Goal: Information Seeking & Learning: Compare options

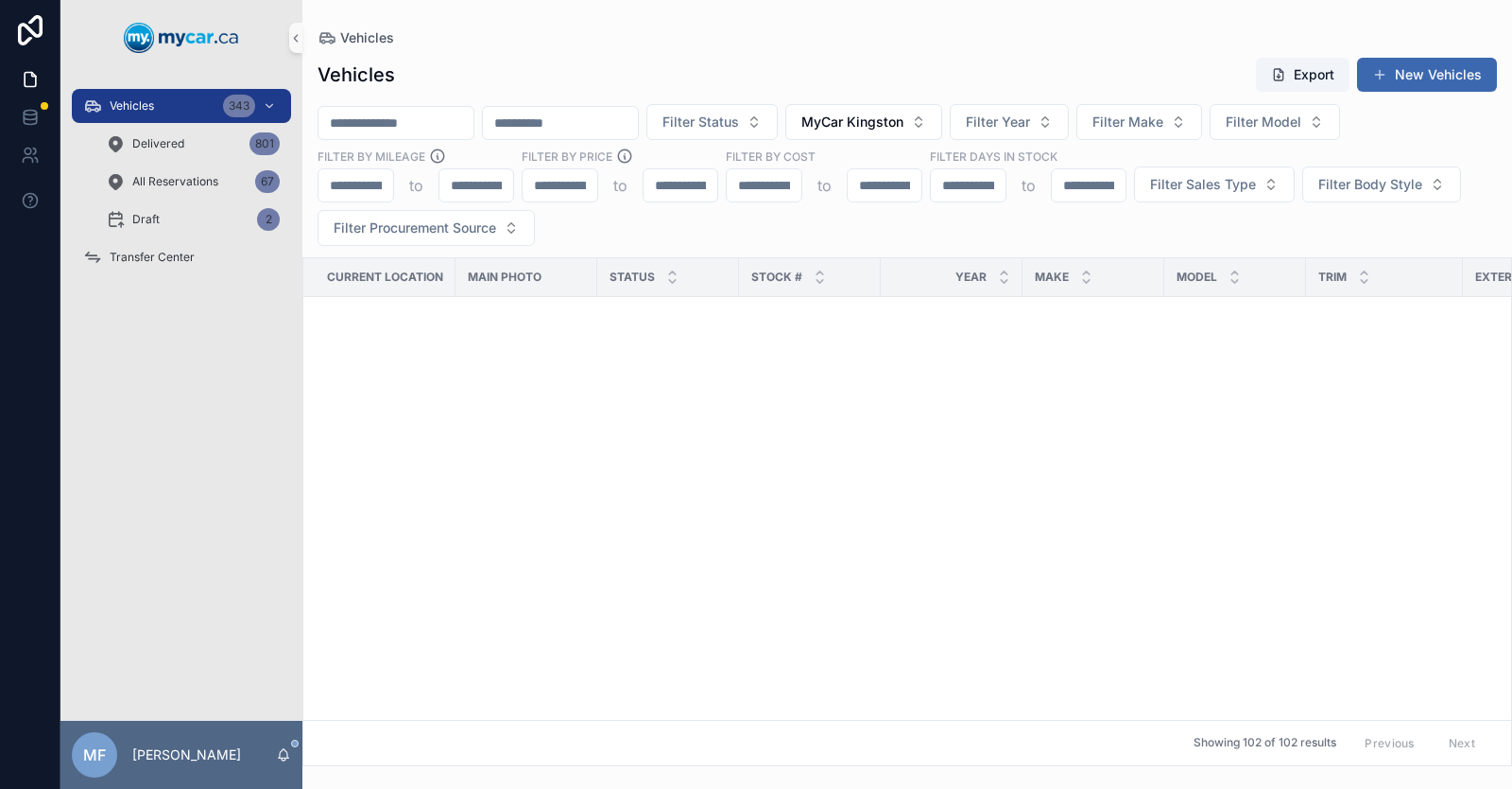
scroll to position [3310, 0]
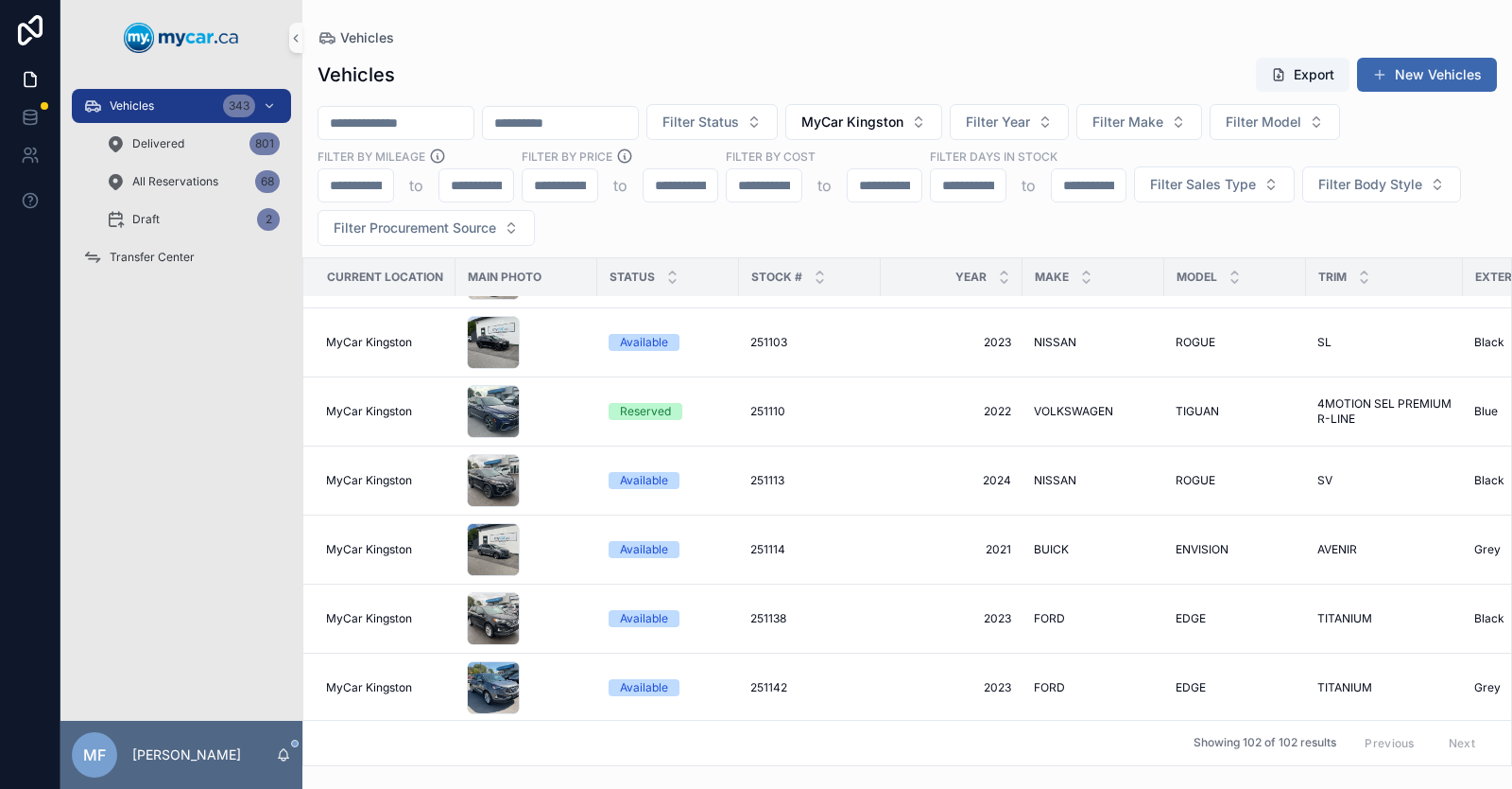
click at [442, 126] on input "scrollable content" at bounding box center [396, 123] width 155 height 27
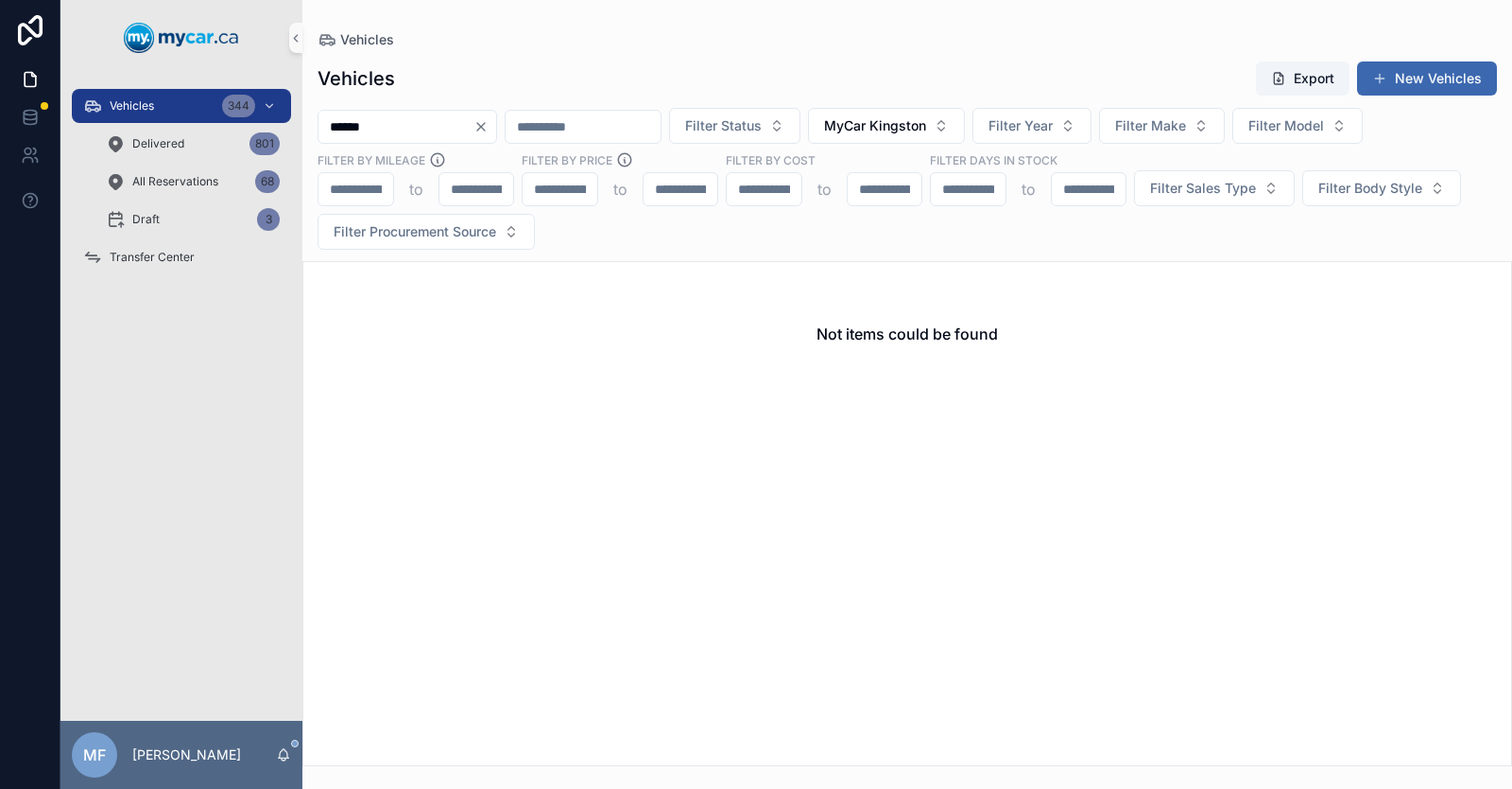
type input "******"
click at [488, 127] on icon "Clear" at bounding box center [482, 127] width 15 height 15
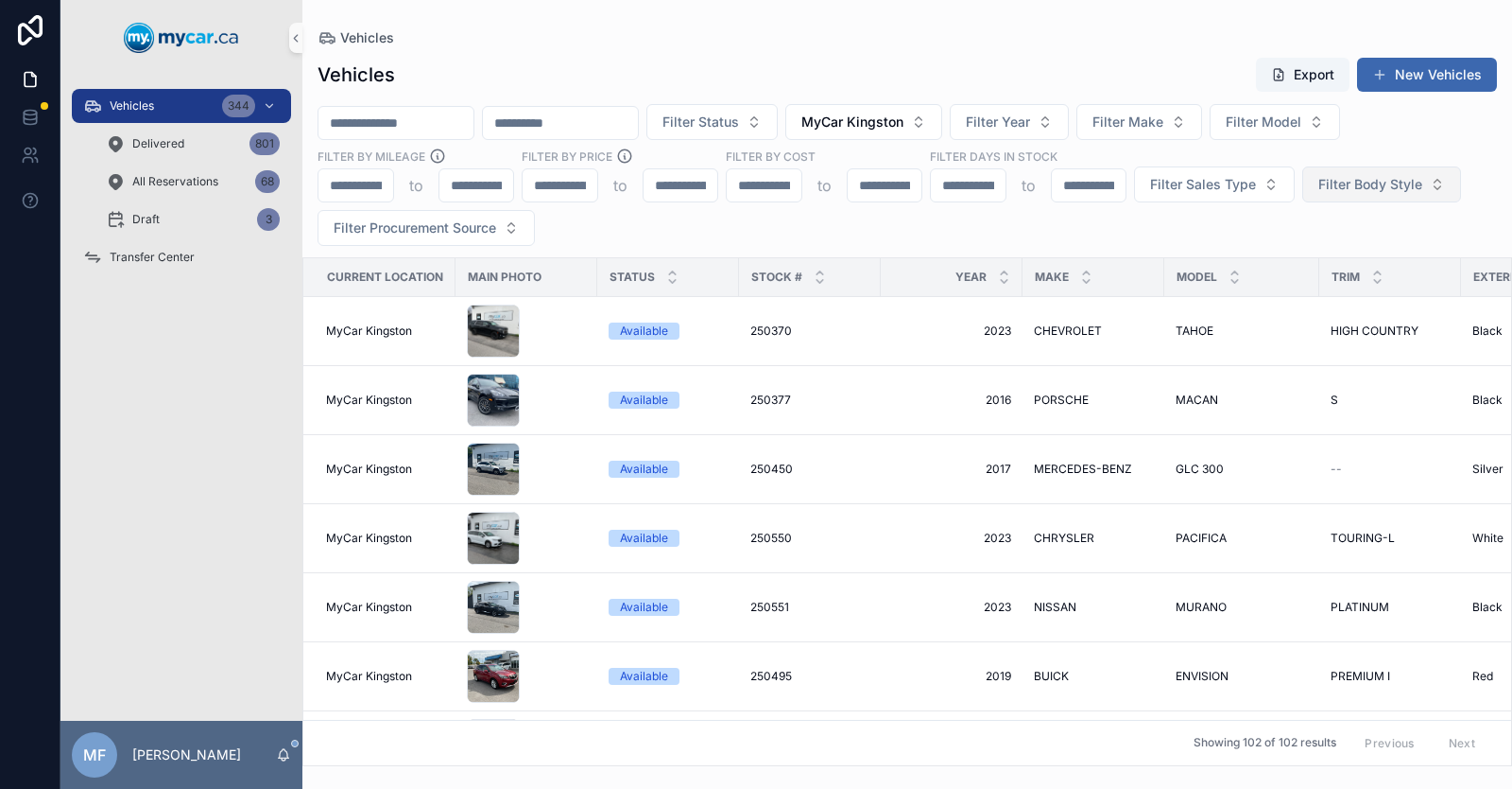
click at [1377, 182] on span "Filter Body Style" at bounding box center [1370, 184] width 104 height 19
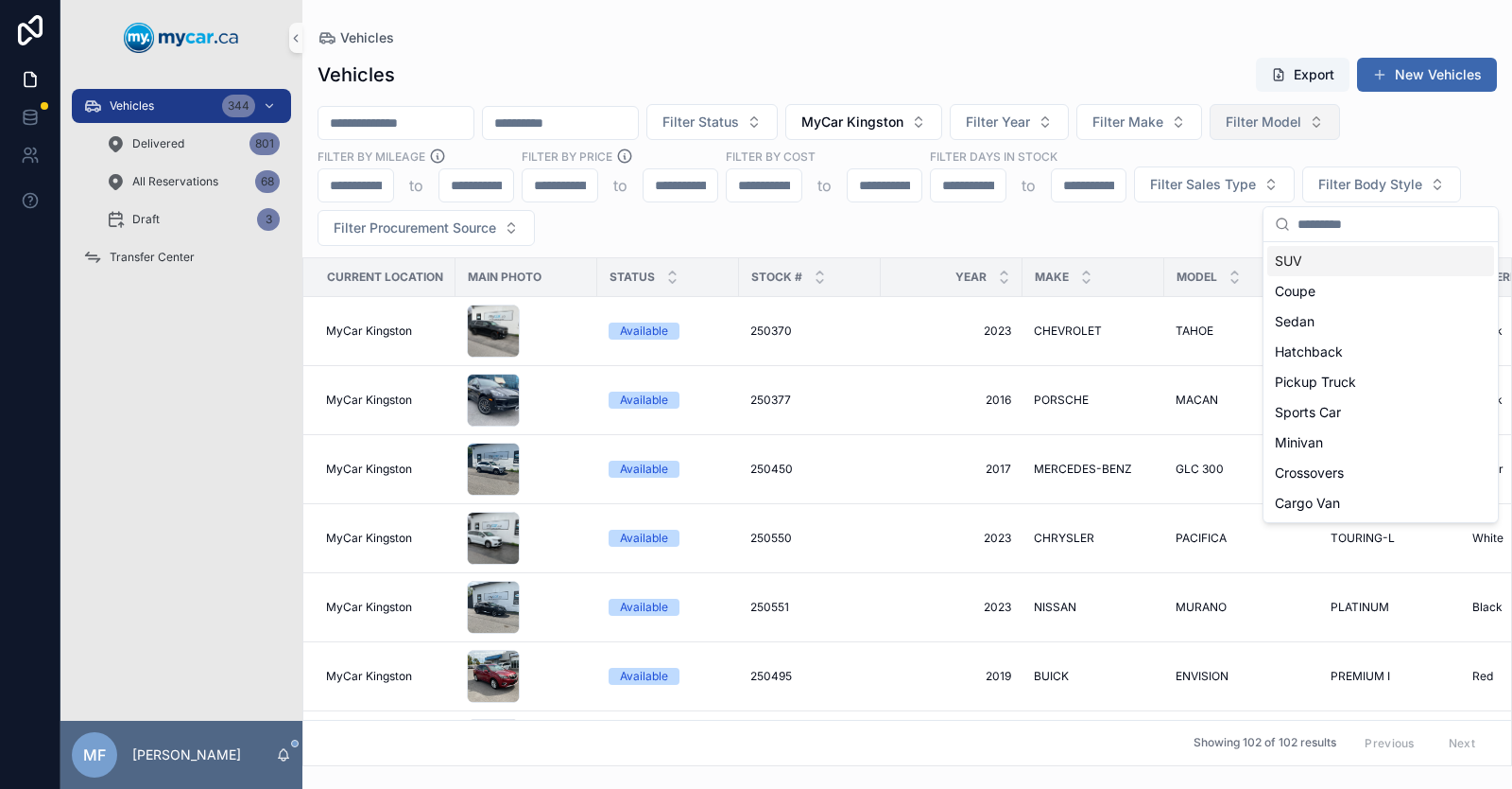
click at [1340, 111] on button "Filter Model" at bounding box center [1275, 121] width 130 height 36
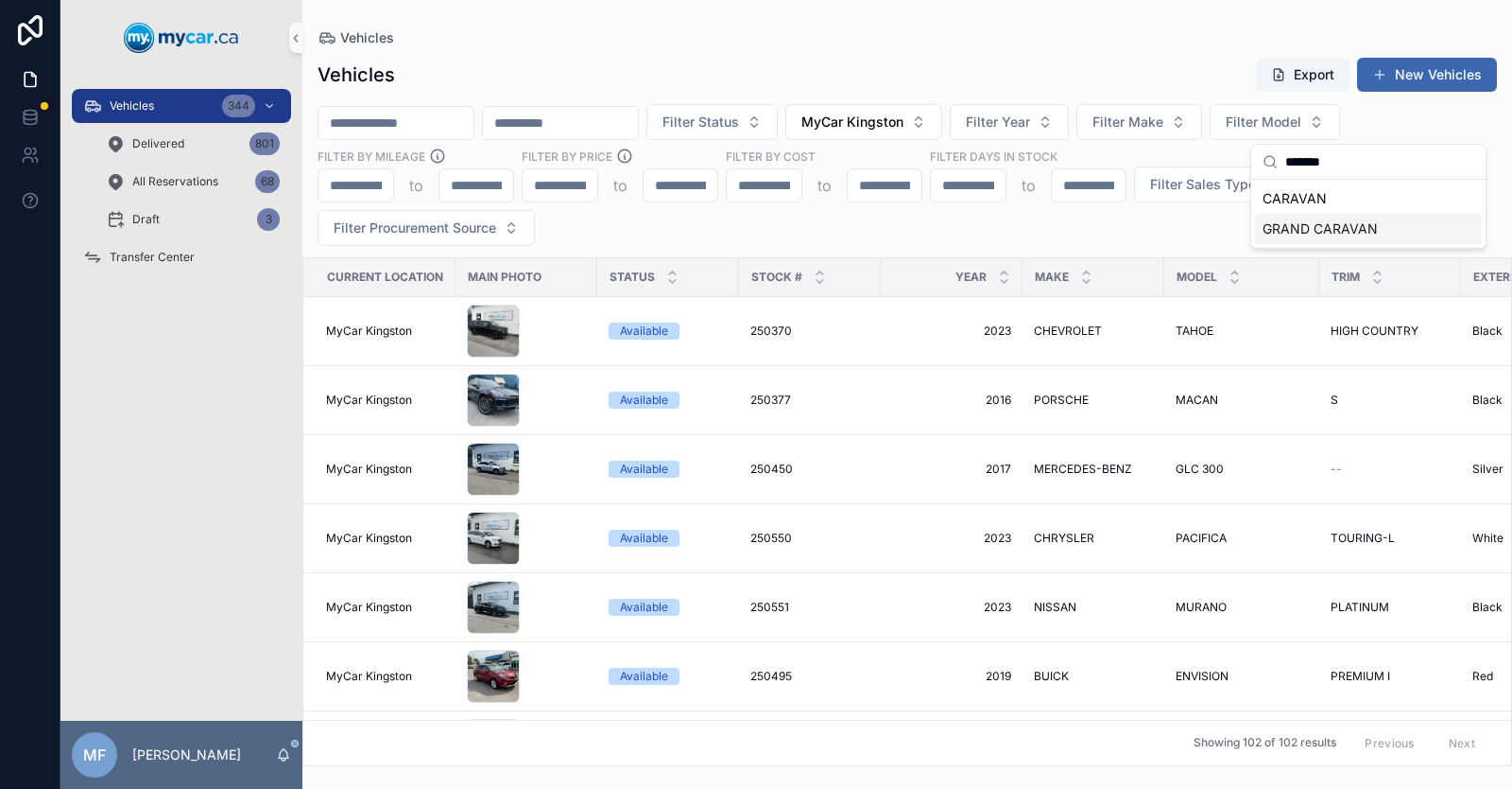
click at [1323, 230] on span "GRAND CARAVAN" at bounding box center [1320, 229] width 115 height 19
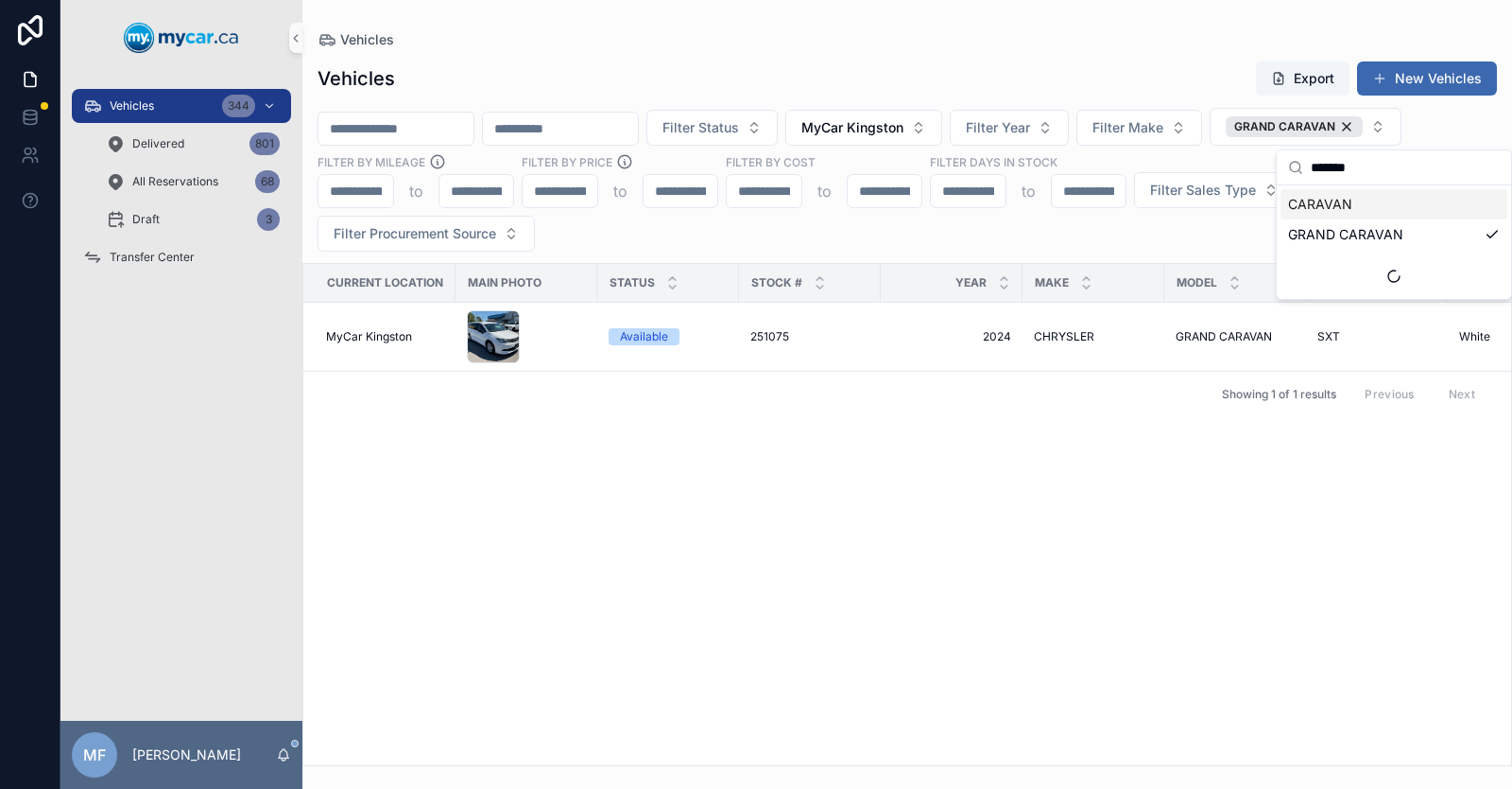
click at [1369, 168] on input "*******" at bounding box center [1405, 167] width 189 height 34
type input "*"
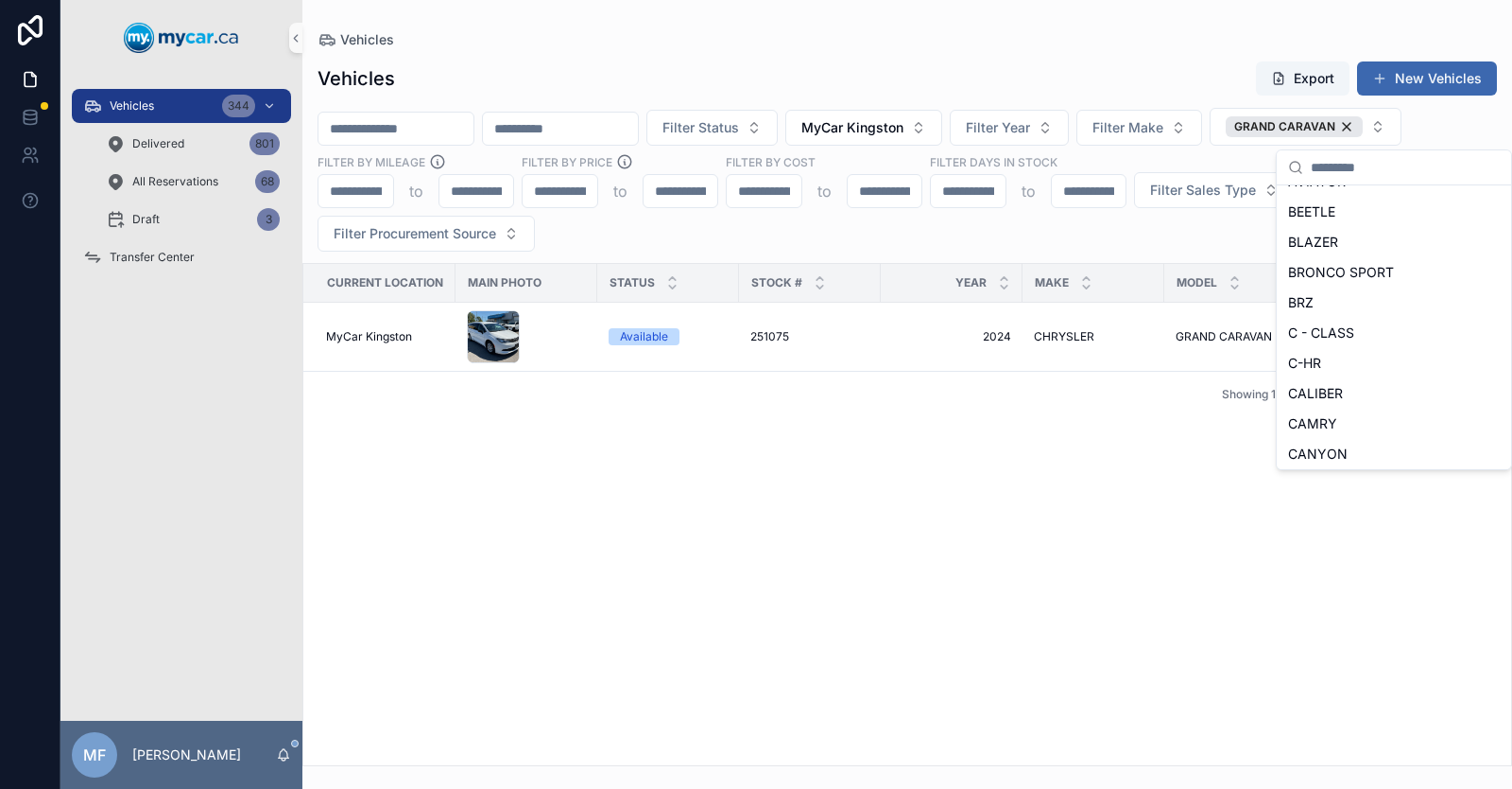
scroll to position [34, 0]
click at [1362, 126] on div "GRAND CARAVAN" at bounding box center [1294, 127] width 137 height 21
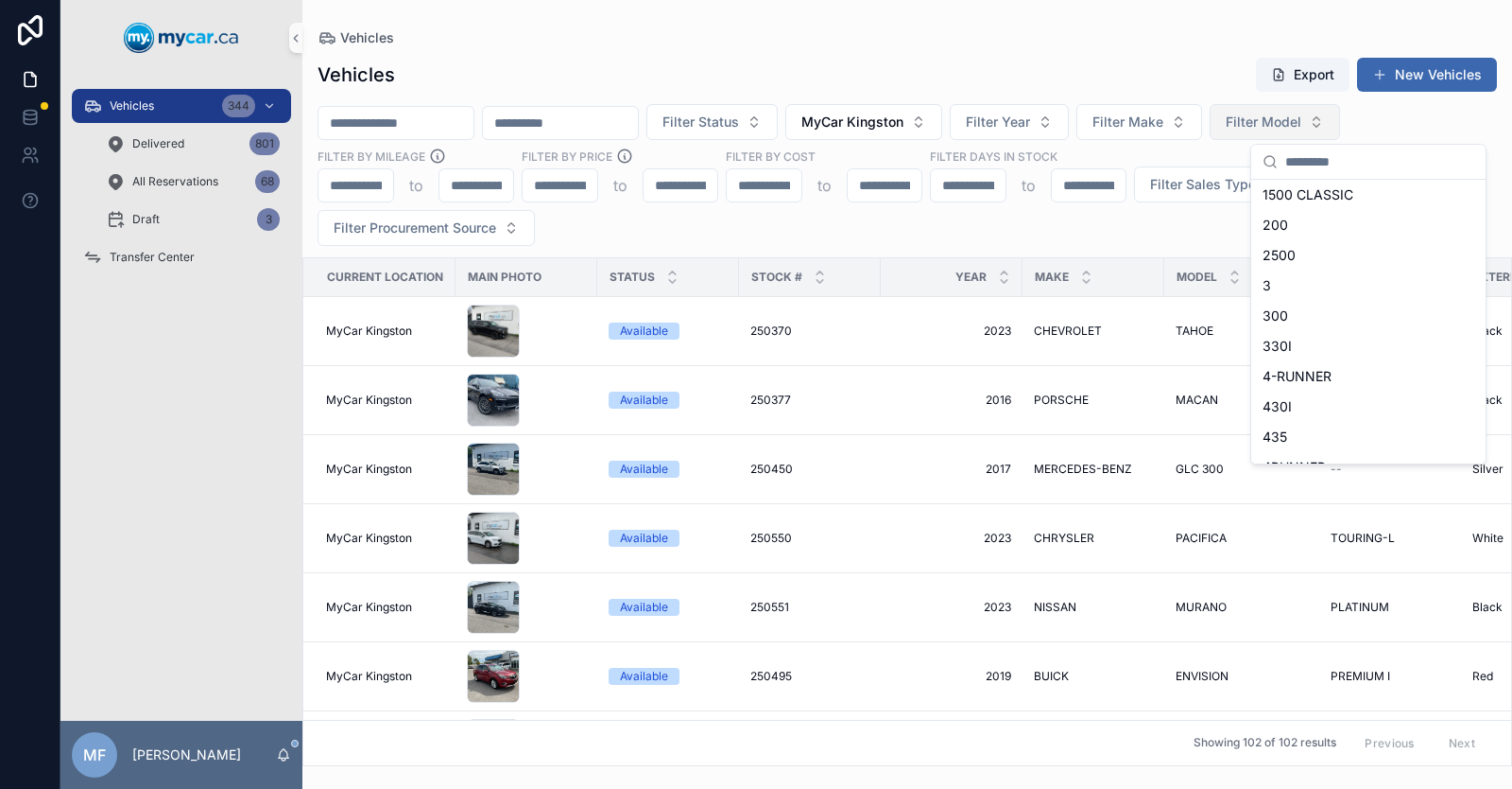
scroll to position [4, 0]
click at [1313, 161] on input "scrollable content" at bounding box center [1380, 161] width 189 height 34
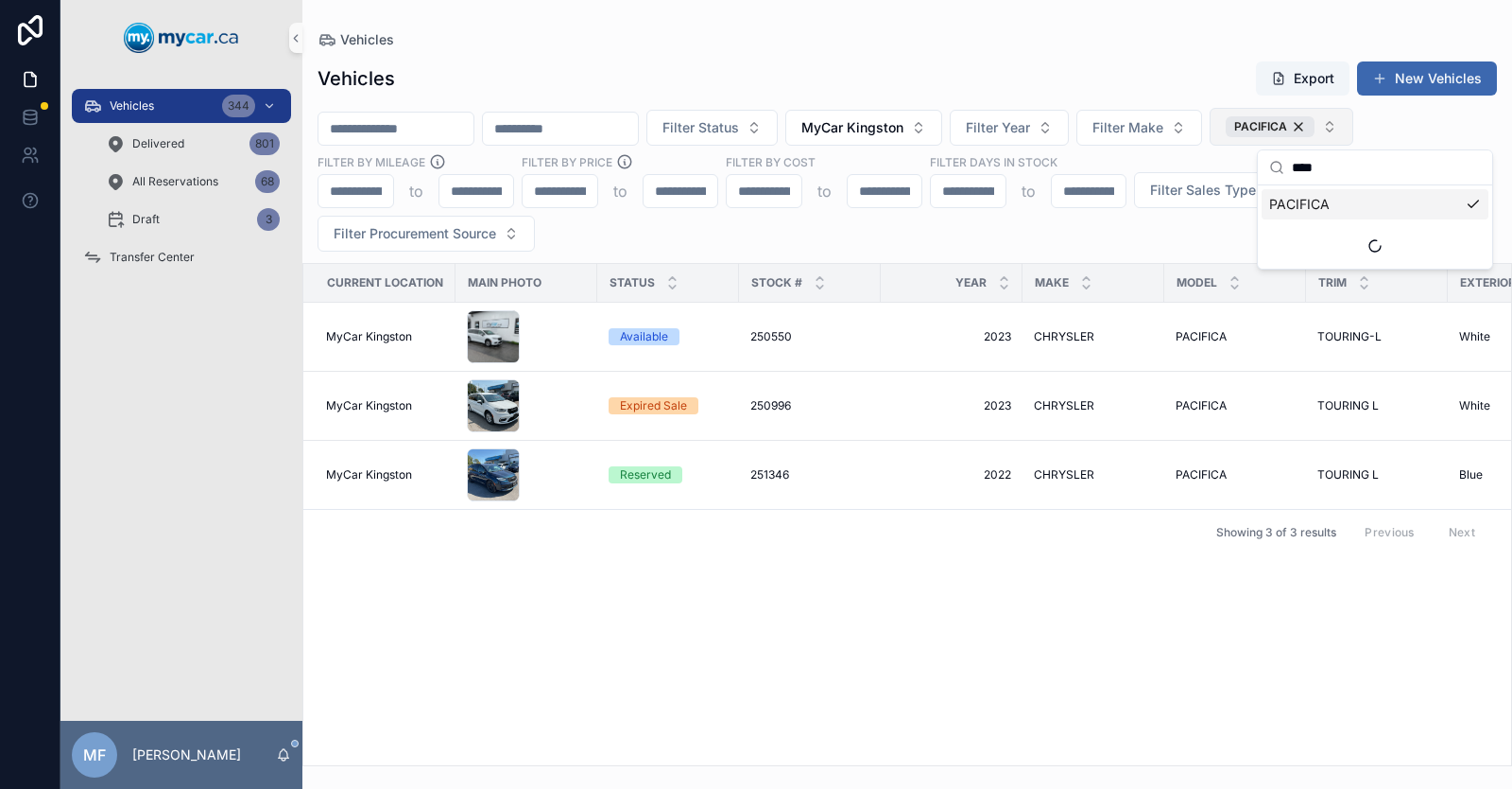
click at [1359, 176] on input "****" at bounding box center [1386, 167] width 189 height 34
type input "*"
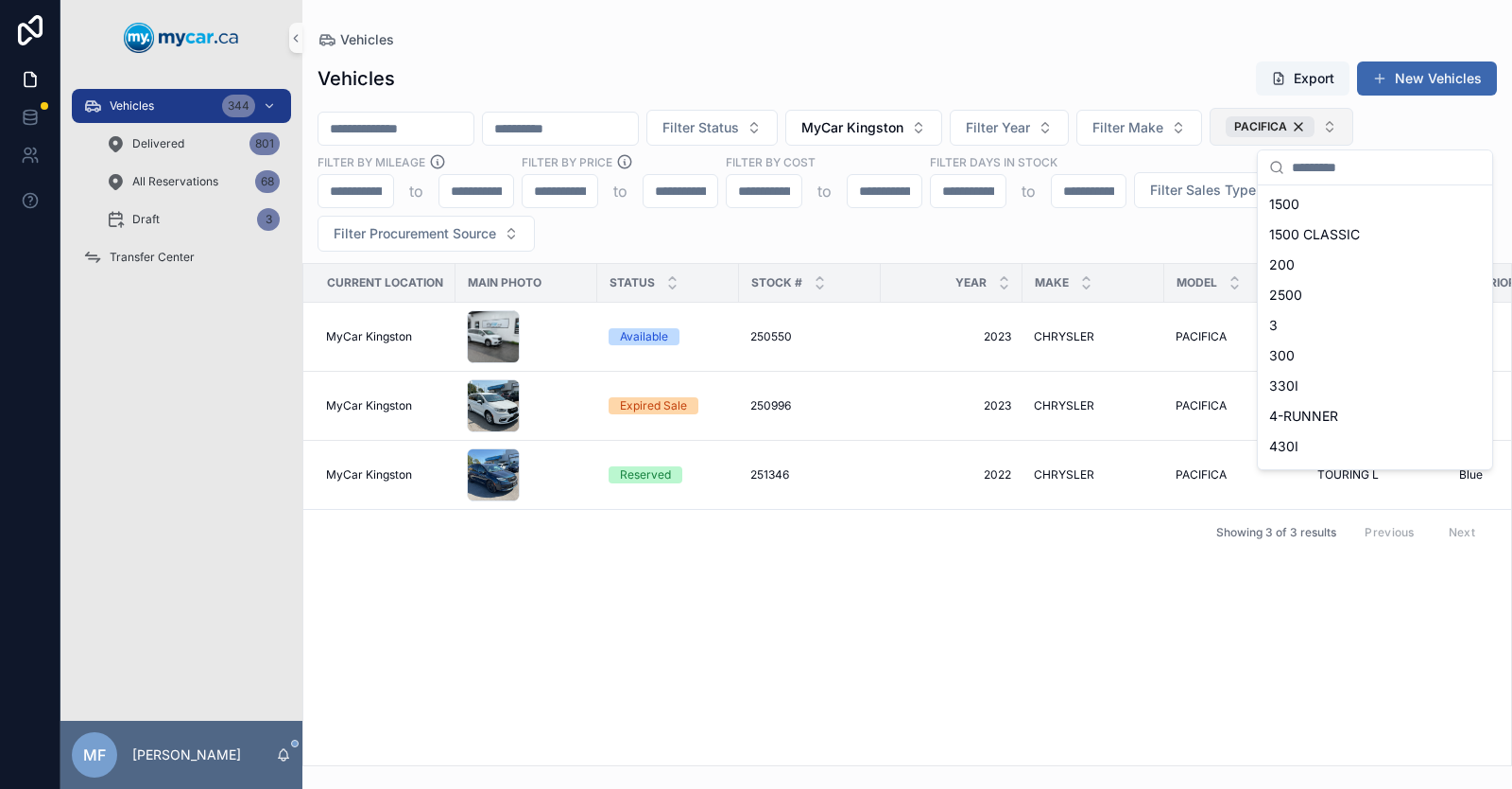
scroll to position [34, 0]
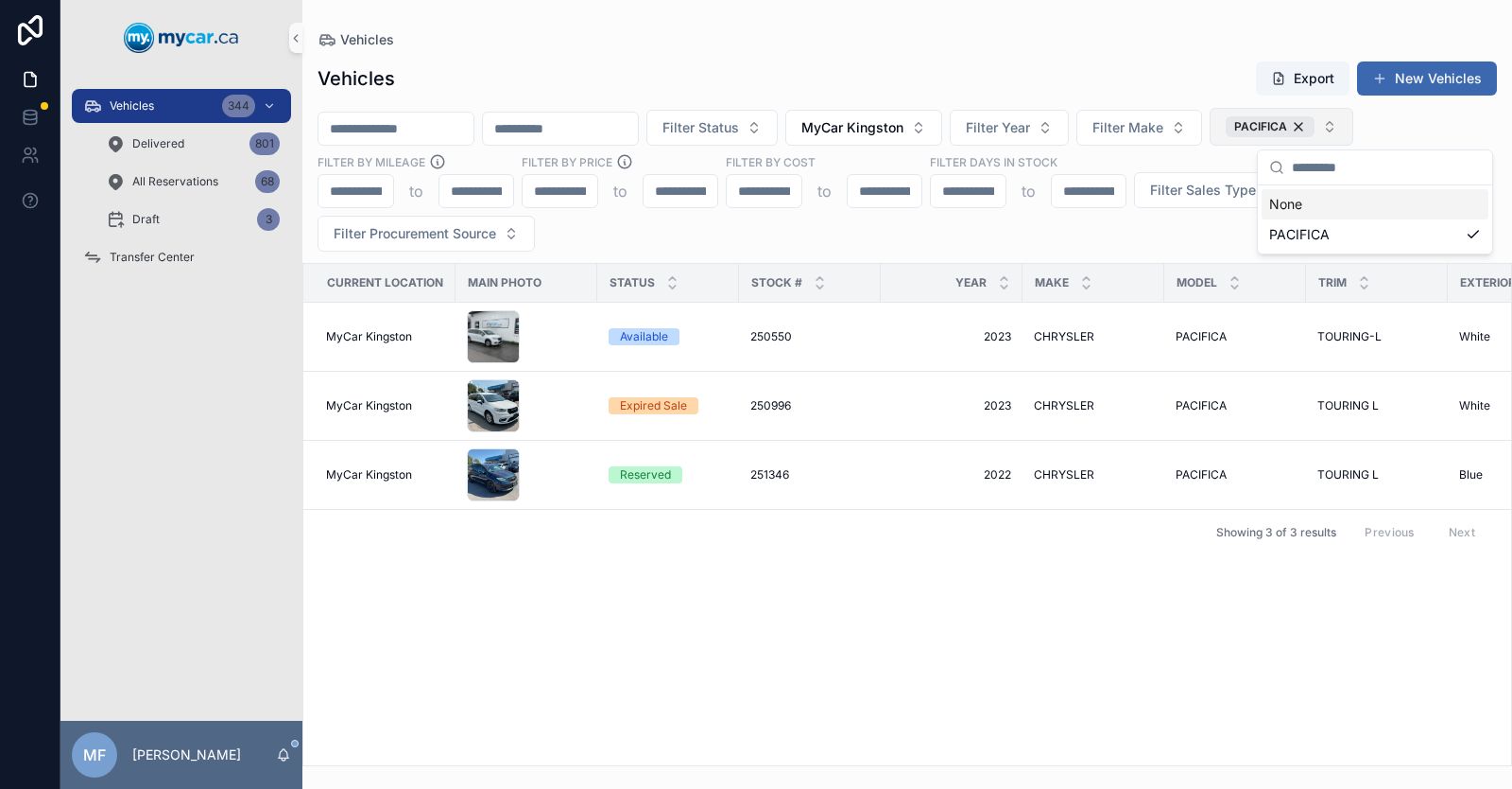
click at [1035, 59] on div "Vehicles Export New Vehicles Filter Status MyCar Kingston Filter Year Filter Ma…" at bounding box center [907, 407] width 1210 height 717
click at [1193, 190] on span "Filter Sales Type" at bounding box center [1203, 190] width 106 height 19
click at [1152, 269] on div "Wholesale" at bounding box center [1214, 267] width 226 height 31
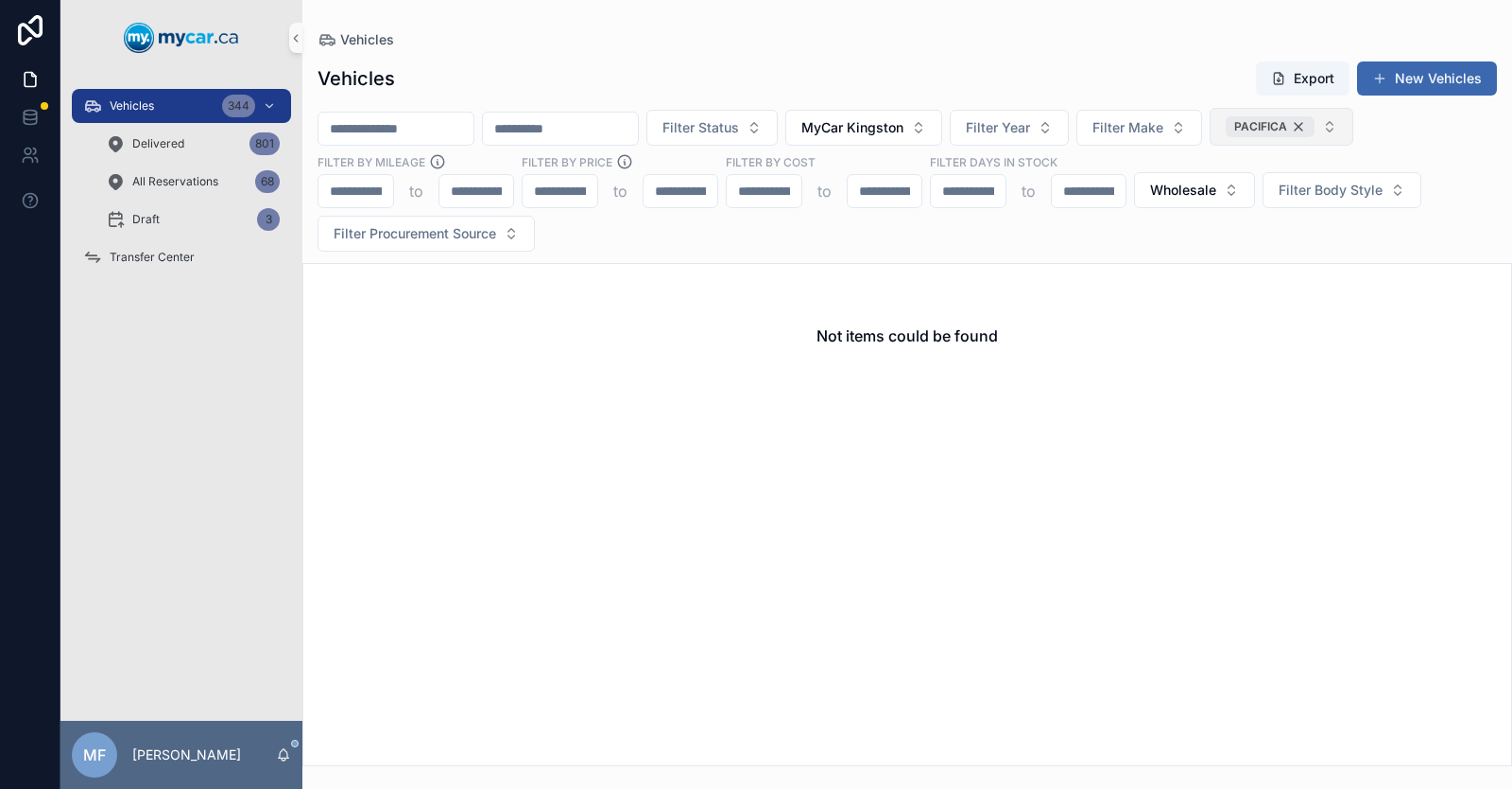
click at [1314, 127] on div "PACIFICA" at bounding box center [1270, 127] width 89 height 21
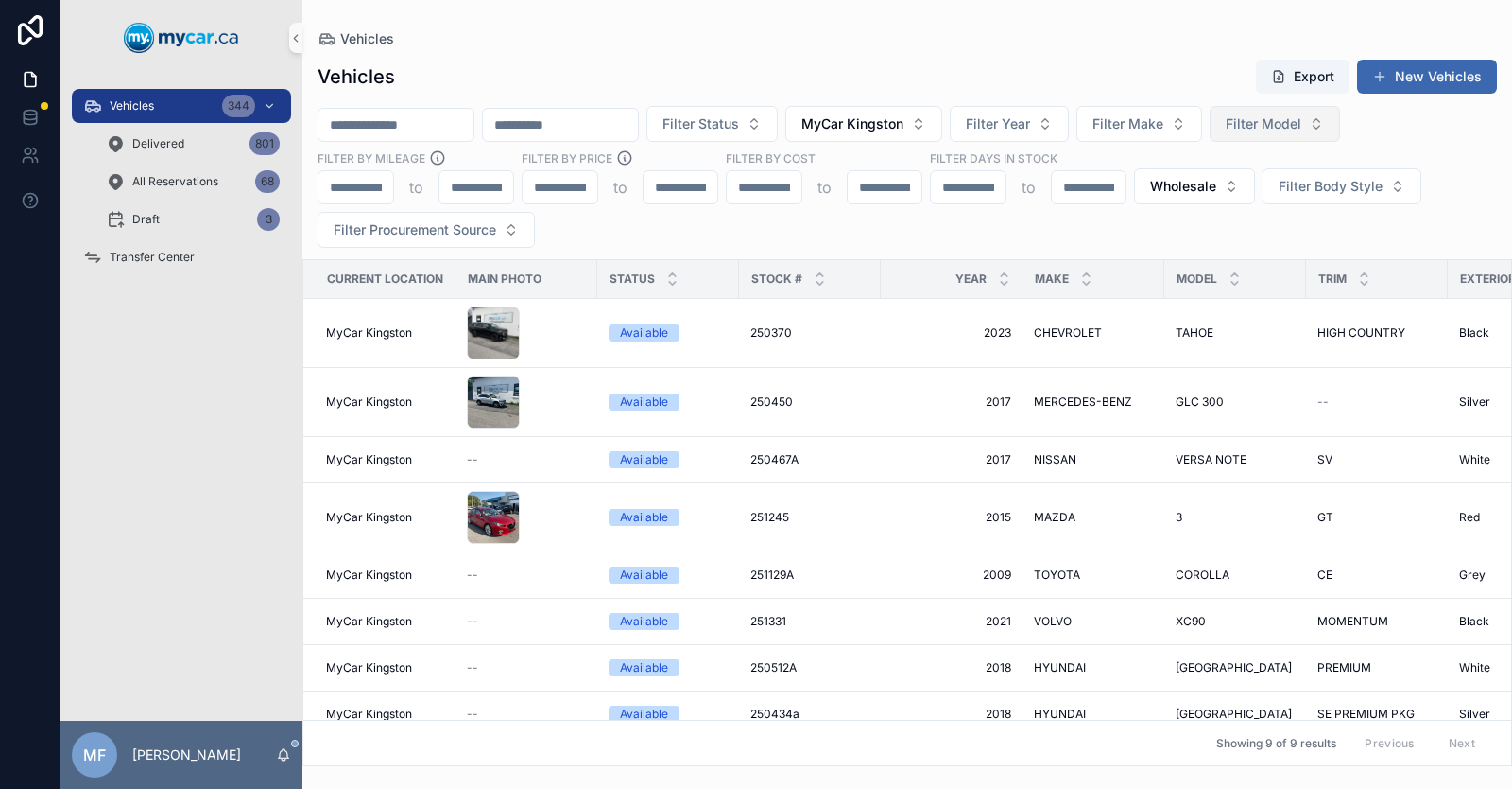
click at [1301, 129] on span "Filter Model" at bounding box center [1264, 124] width 76 height 19
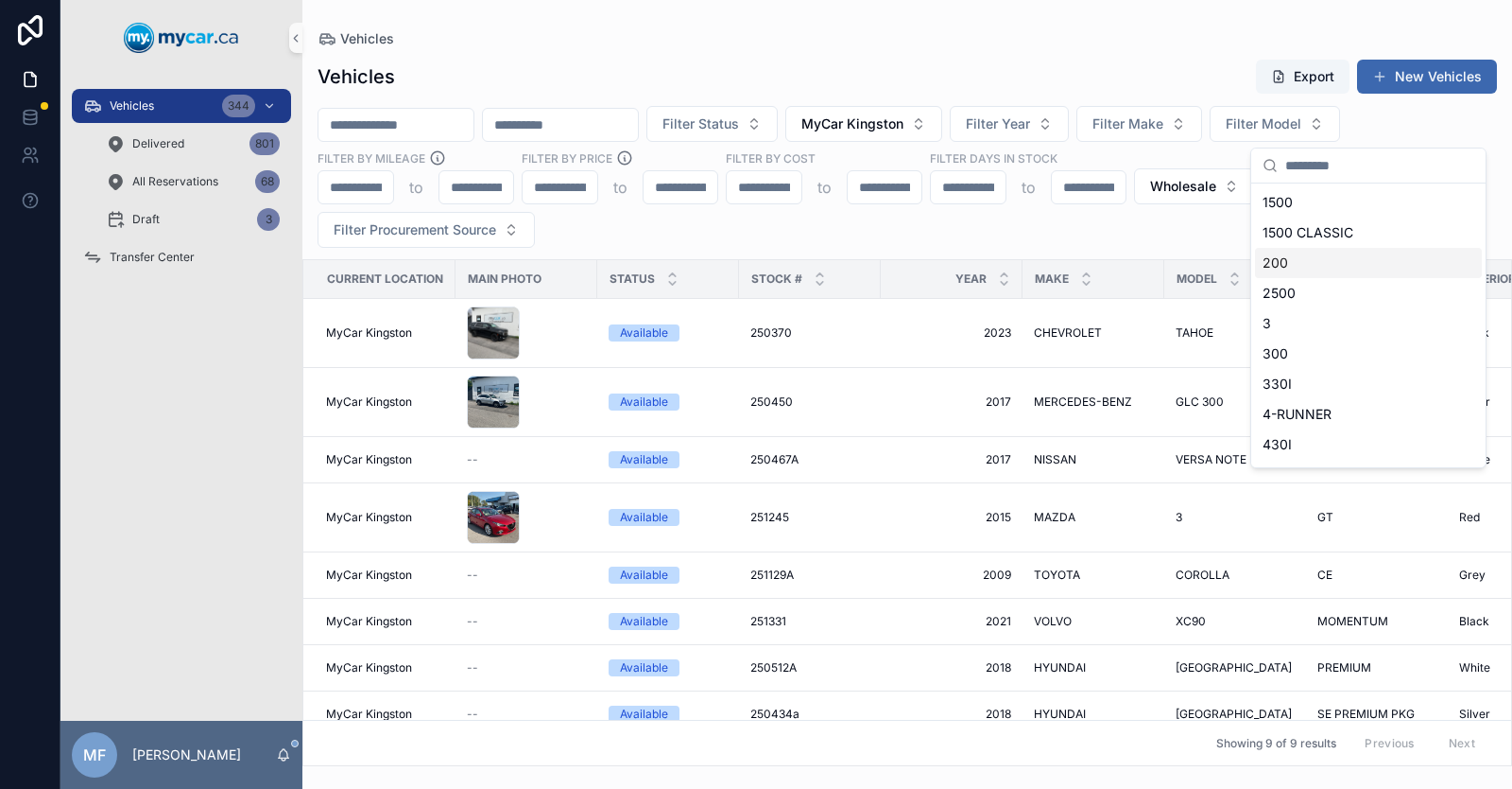
click at [1321, 161] on input "scrollable content" at bounding box center [1380, 165] width 189 height 34
click at [1200, 160] on div "Filter Status MyCar Kingston Filter Year Filter Make Filter Model Filter By Mil…" at bounding box center [907, 177] width 1210 height 142
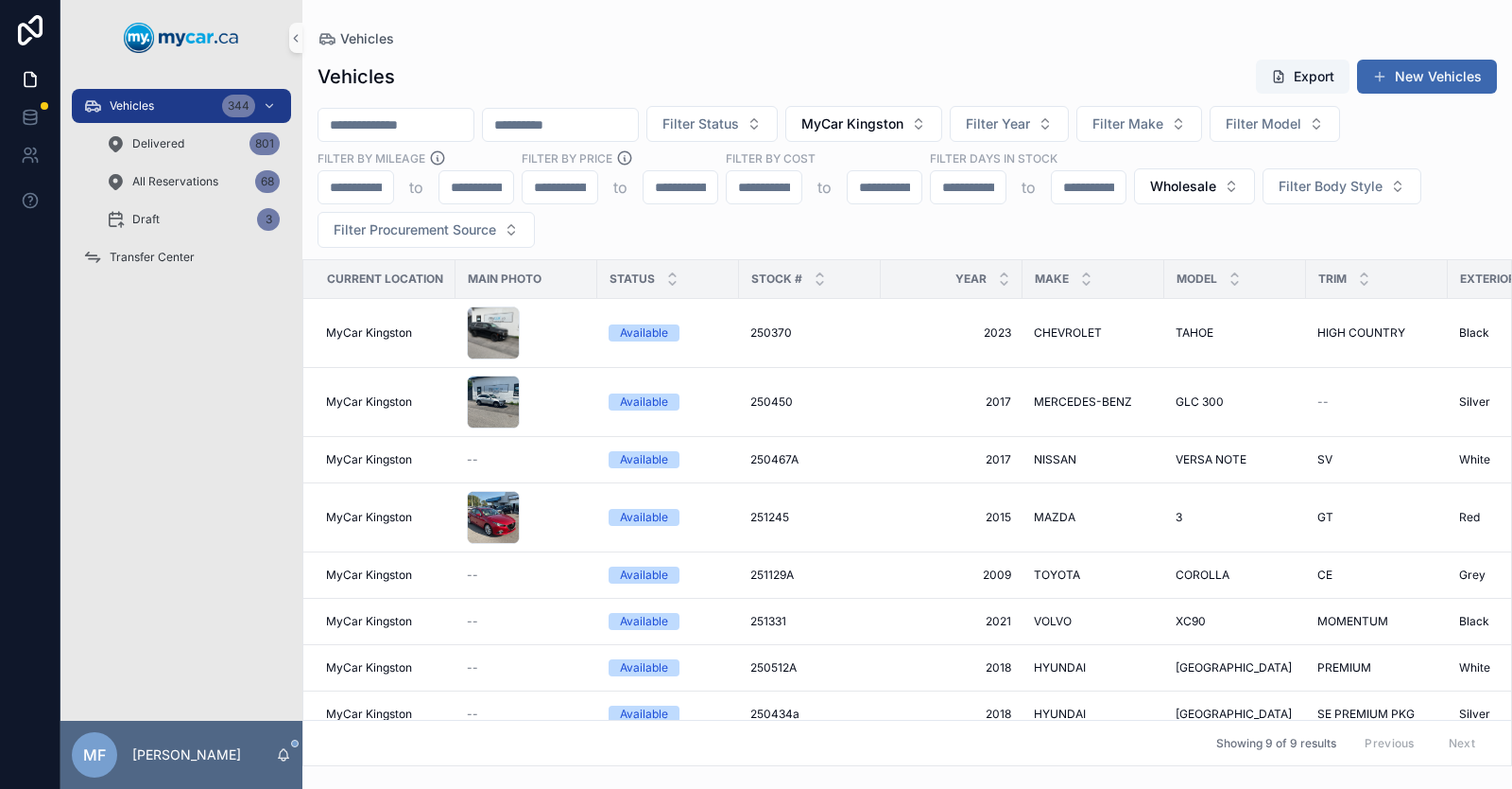
click at [1045, 753] on span "NISSAN" at bounding box center [1055, 760] width 42 height 15
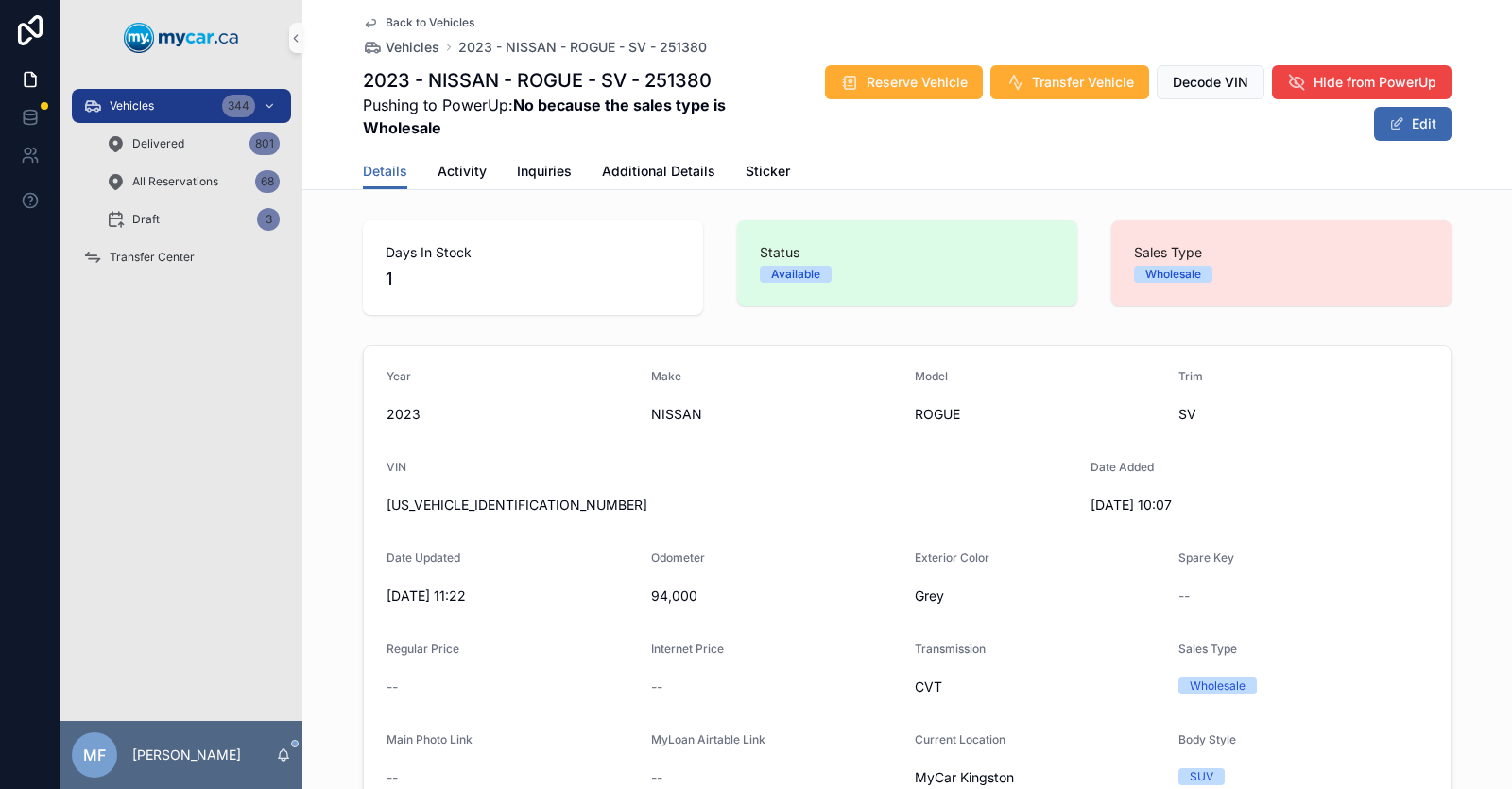
click at [366, 20] on icon "scrollable content" at bounding box center [370, 24] width 10 height 8
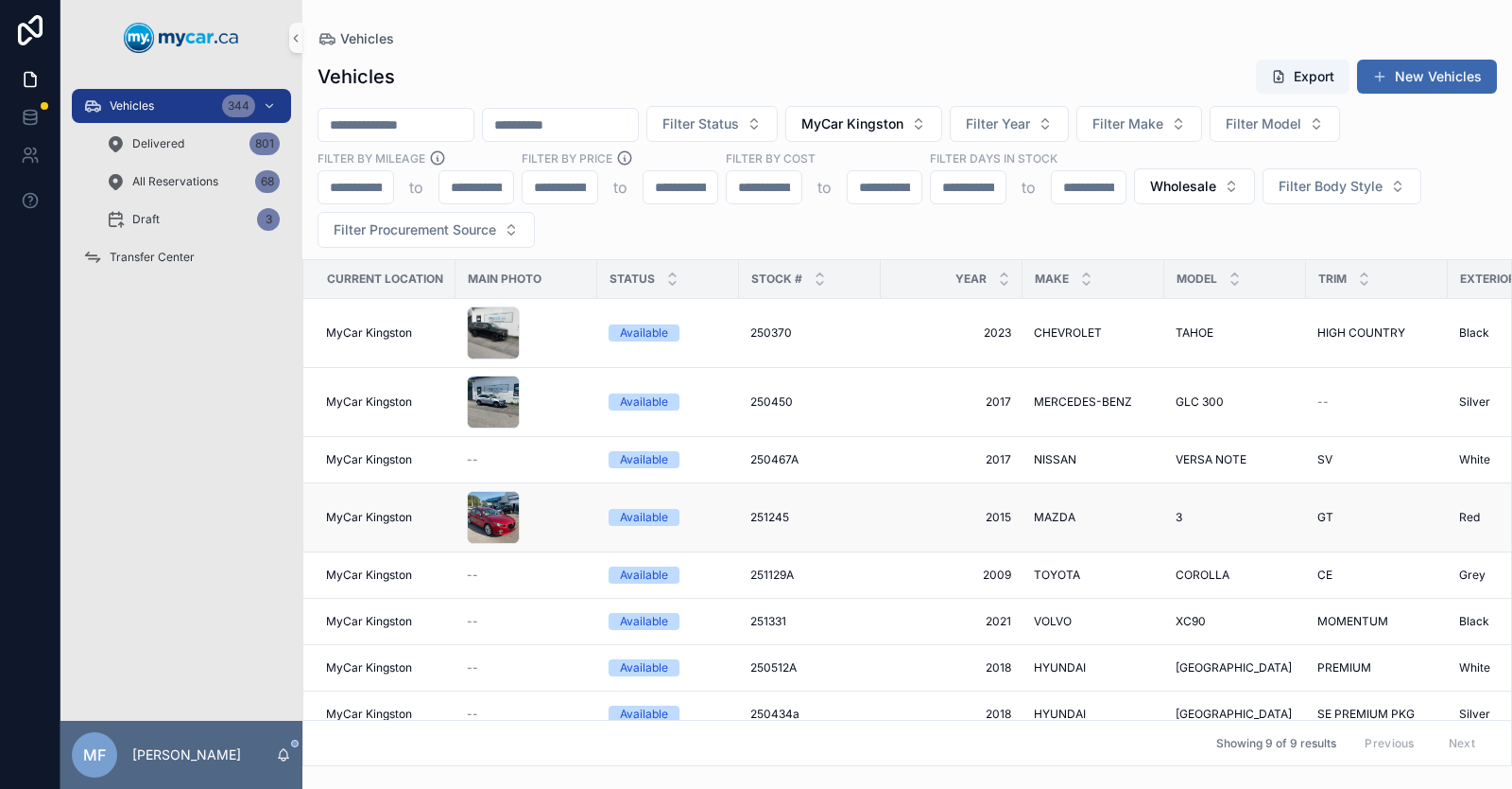
click at [866, 530] on td "251245 251245" at bounding box center [810, 517] width 142 height 69
